Goal: Task Accomplishment & Management: Manage account settings

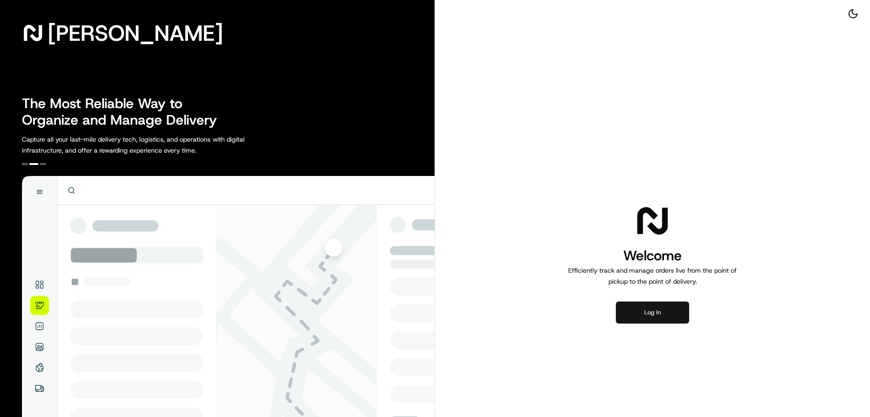
click at [647, 307] on button "Log in" at bounding box center [652, 312] width 73 height 22
